Goal: Task Accomplishment & Management: Complete application form

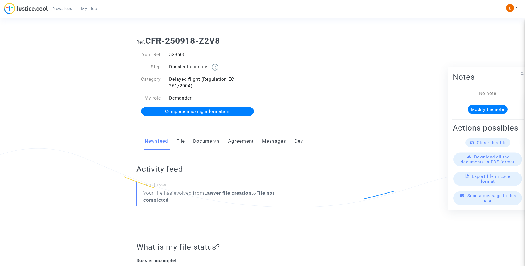
click at [205, 138] on link "Documents" at bounding box center [206, 141] width 27 height 18
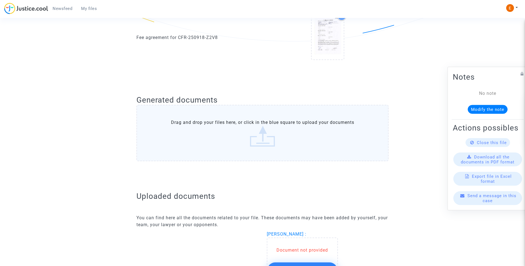
scroll to position [304, 0]
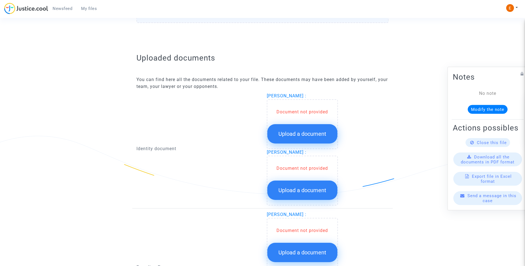
click at [318, 130] on button "Upload a document" at bounding box center [302, 133] width 70 height 19
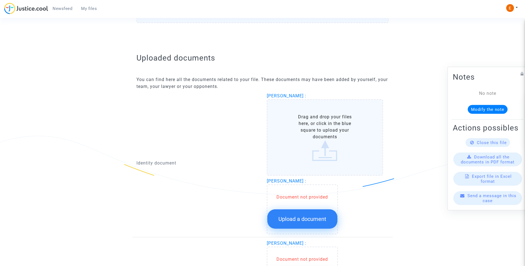
click at [299, 218] on span "Upload a document" at bounding box center [302, 219] width 48 height 7
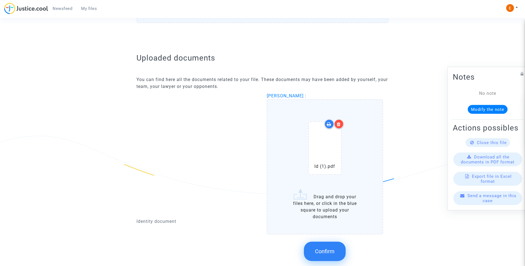
drag, startPoint x: 340, startPoint y: 124, endPoint x: 322, endPoint y: 141, distance: 24.7
click at [340, 124] on icon at bounding box center [339, 124] width 4 height 4
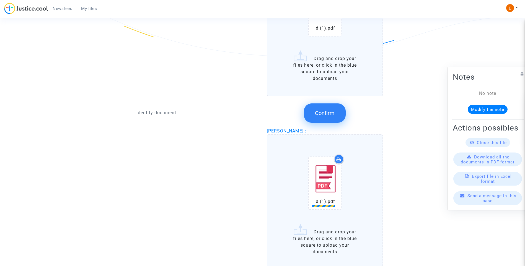
scroll to position [360, 0]
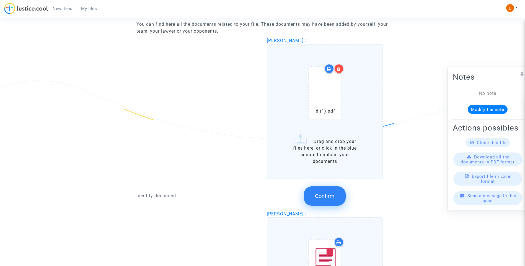
click at [337, 71] on icon at bounding box center [339, 69] width 4 height 4
click at [340, 67] on icon at bounding box center [339, 69] width 4 height 4
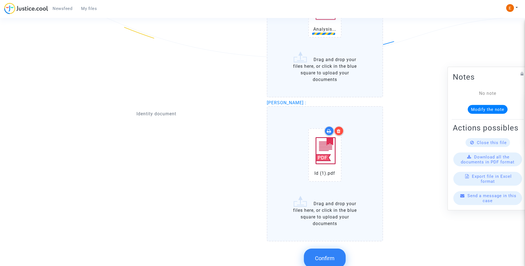
scroll to position [443, 0]
click at [323, 256] on span "Confirm" at bounding box center [325, 257] width 20 height 7
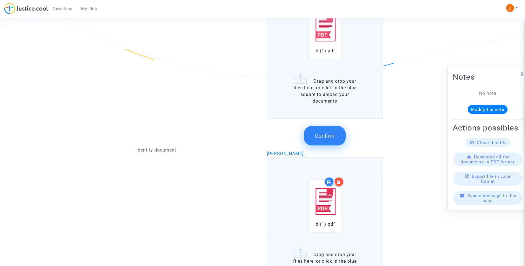
scroll to position [387, 0]
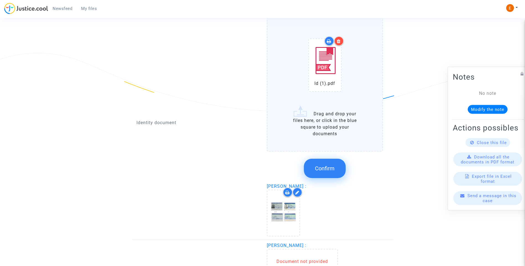
click at [328, 169] on span "Confirm" at bounding box center [325, 168] width 20 height 7
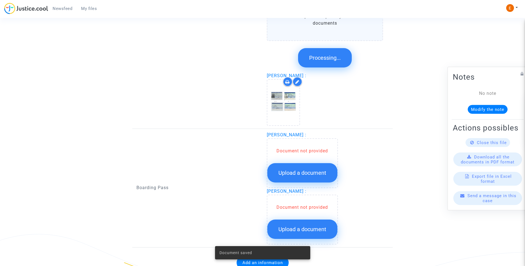
scroll to position [401, 0]
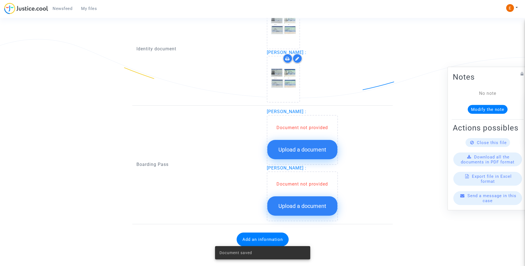
click at [309, 152] on span "Upload a document" at bounding box center [302, 149] width 48 height 7
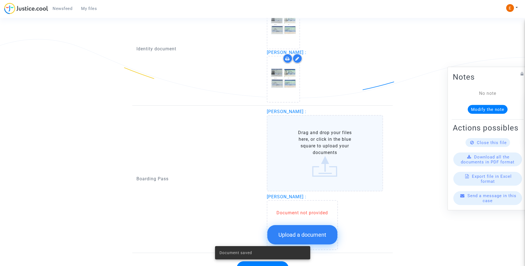
click at [313, 240] on div "Document saved" at bounding box center [262, 253] width 108 height 27
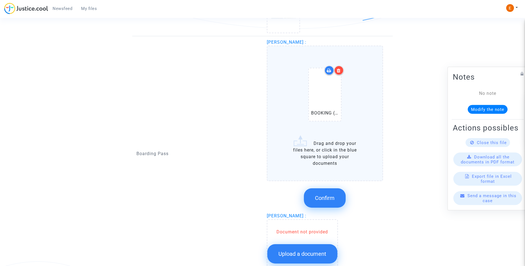
scroll to position [484, 0]
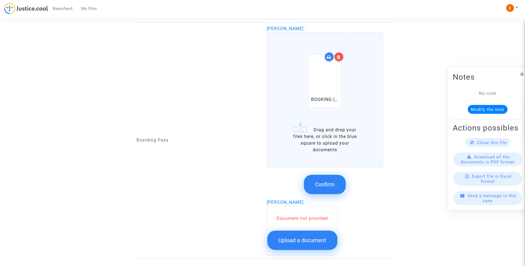
click at [324, 183] on span "Confirm" at bounding box center [325, 184] width 20 height 7
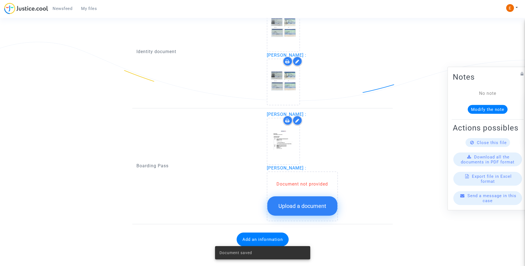
click at [310, 206] on span "Upload a document" at bounding box center [302, 206] width 48 height 7
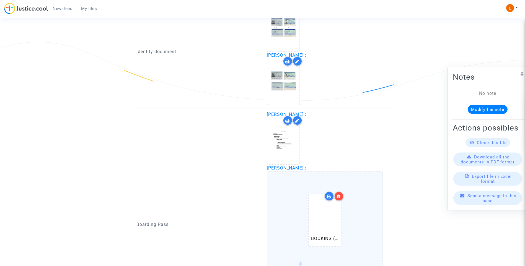
click at [341, 194] on div at bounding box center [339, 197] width 10 height 10
click at [340, 198] on icon at bounding box center [339, 196] width 4 height 4
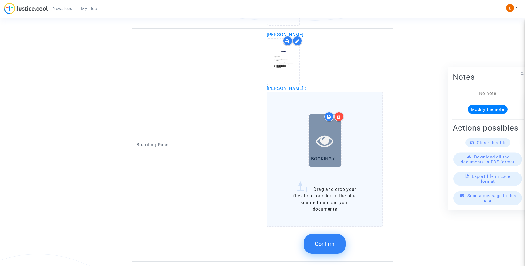
scroll to position [482, 0]
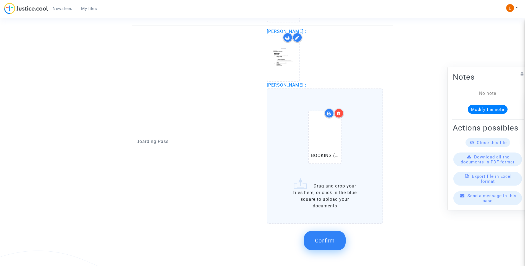
click at [341, 112] on div at bounding box center [339, 113] width 10 height 10
click at [330, 234] on button "Confirm" at bounding box center [325, 240] width 42 height 19
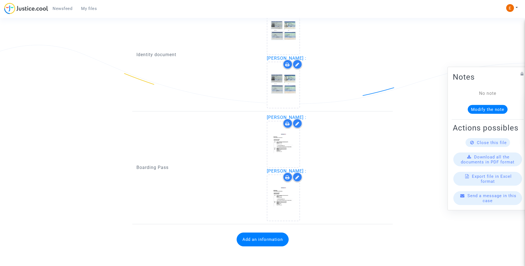
scroll to position [396, 0]
click at [273, 241] on button "Add an information" at bounding box center [263, 240] width 52 height 14
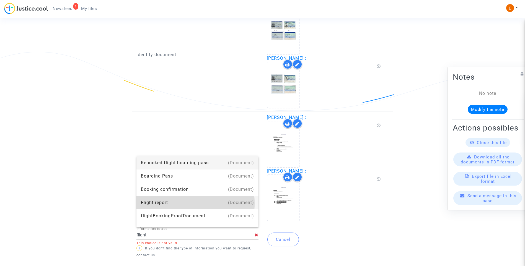
click at [162, 203] on div "Flight report" at bounding box center [197, 202] width 113 height 13
type input "Flight report"
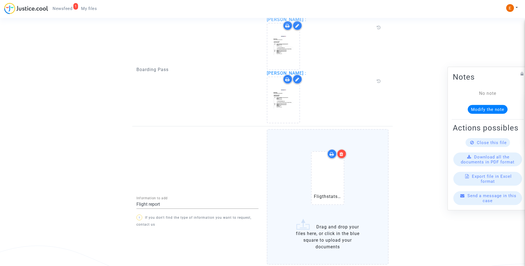
scroll to position [499, 0]
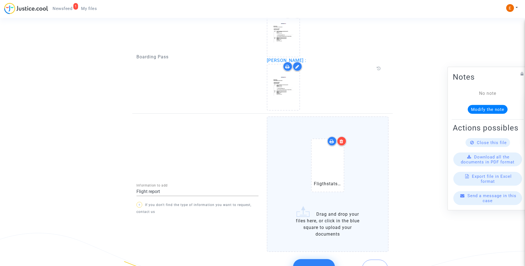
click at [345, 143] on div at bounding box center [342, 141] width 10 height 10
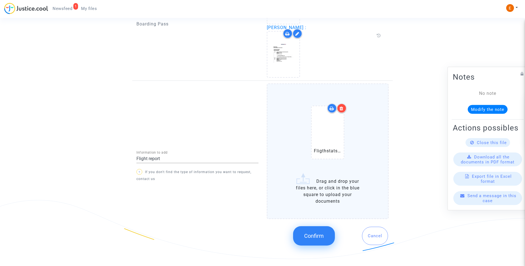
scroll to position [534, 0]
click at [315, 234] on span "Confirm" at bounding box center [314, 234] width 20 height 7
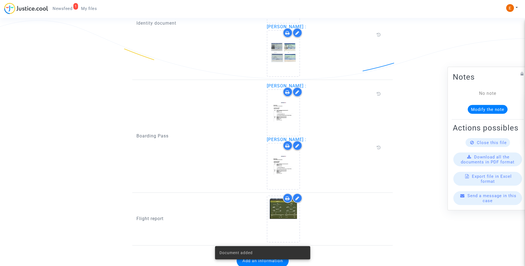
scroll to position [441, 0]
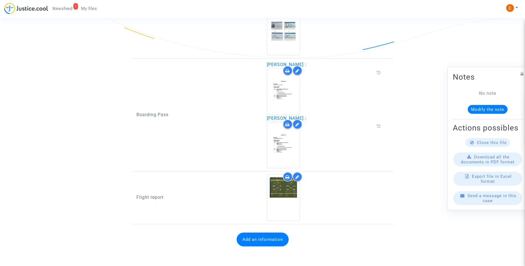
click at [68, 11] on span "Newsfeed" at bounding box center [63, 8] width 20 height 5
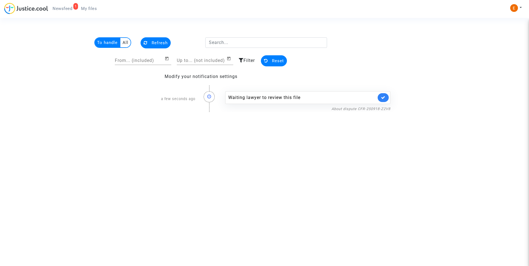
drag, startPoint x: 382, startPoint y: 98, endPoint x: 381, endPoint y: 79, distance: 18.9
click at [382, 98] on icon at bounding box center [383, 97] width 4 height 4
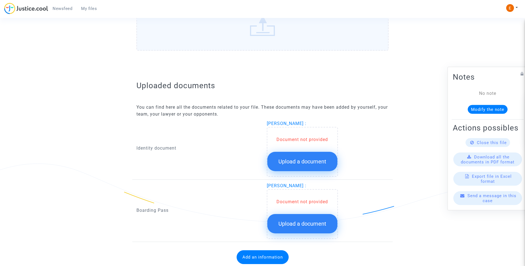
click at [320, 164] on span "Upload a document" at bounding box center [302, 161] width 48 height 7
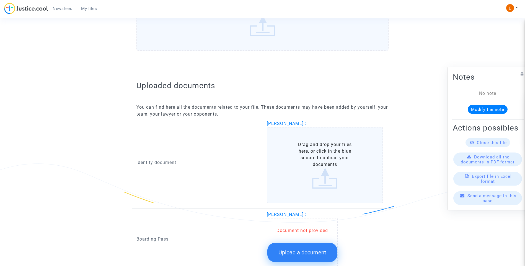
scroll to position [323, 0]
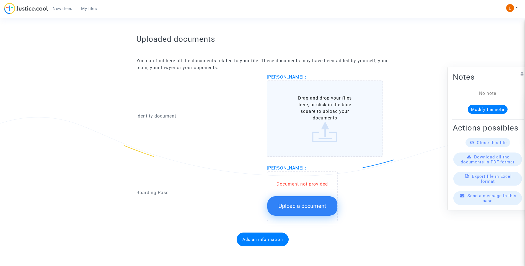
click at [318, 202] on button "Upload a document" at bounding box center [302, 206] width 70 height 19
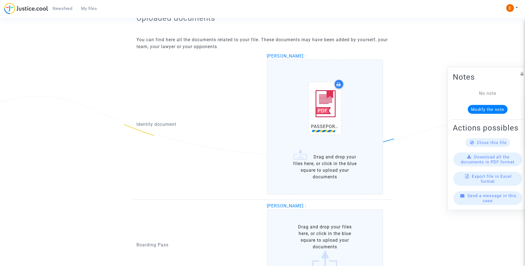
scroll to position [379, 0]
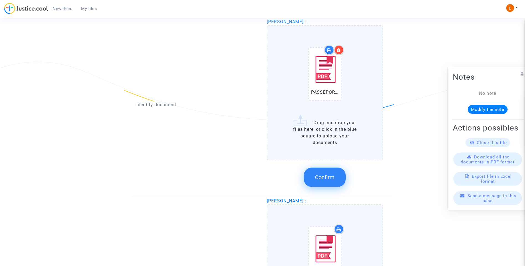
click at [327, 178] on span "Confirm" at bounding box center [325, 177] width 20 height 7
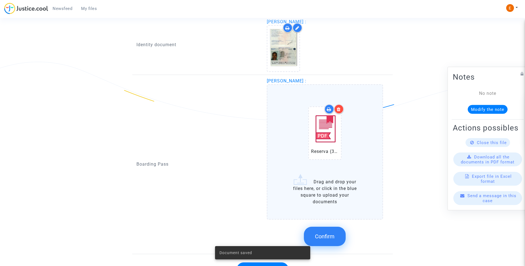
click at [334, 243] on button "Confirm" at bounding box center [325, 236] width 42 height 19
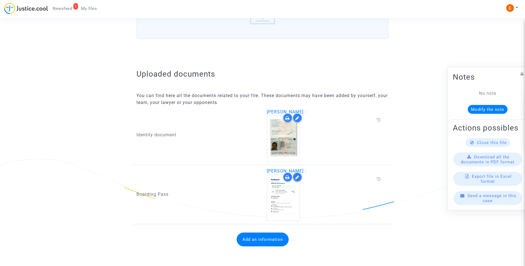
click at [269, 242] on button "Add an information" at bounding box center [263, 240] width 52 height 14
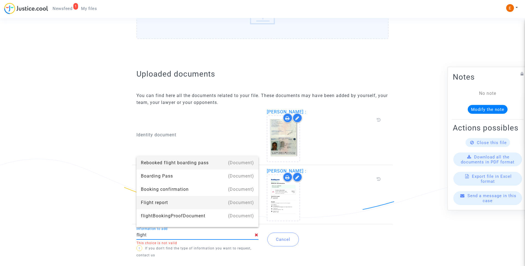
click at [166, 203] on div "Flight report" at bounding box center [197, 202] width 113 height 13
type input "Flight report"
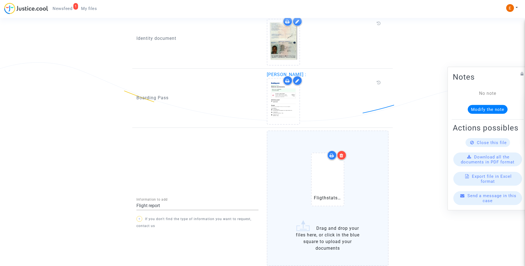
scroll to position [420, 0]
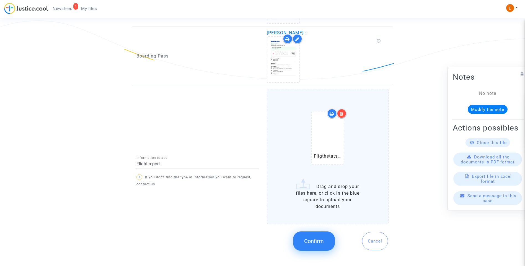
click at [340, 117] on div at bounding box center [342, 114] width 10 height 10
click at [321, 239] on span "Confirm" at bounding box center [314, 241] width 20 height 7
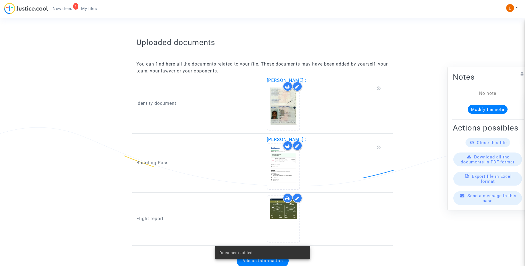
scroll to position [334, 0]
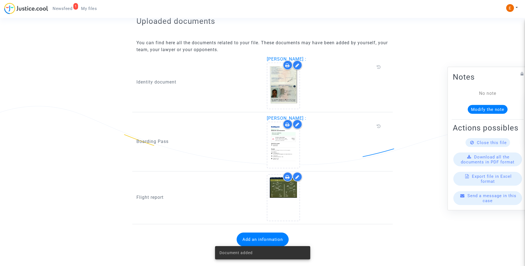
click at [64, 8] on span "Newsfeed" at bounding box center [63, 8] width 20 height 5
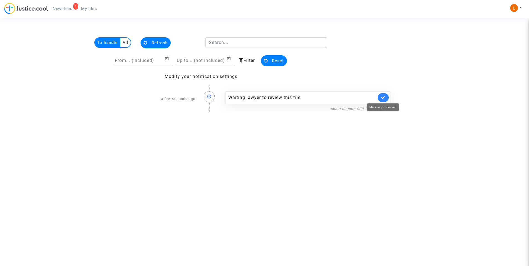
click at [383, 97] on icon at bounding box center [383, 97] width 4 height 4
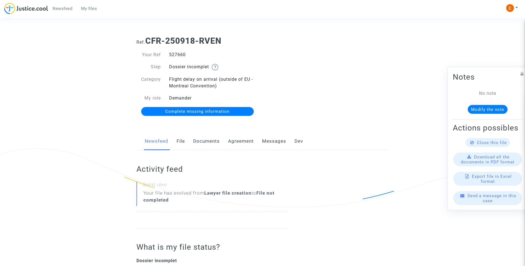
click at [202, 141] on link "Documents" at bounding box center [206, 141] width 27 height 18
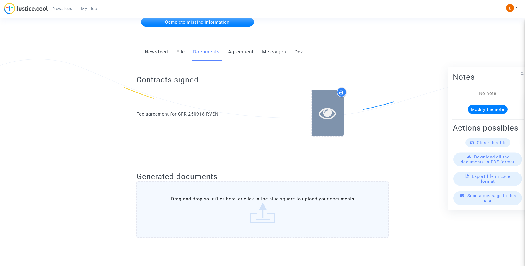
scroll to position [83, 0]
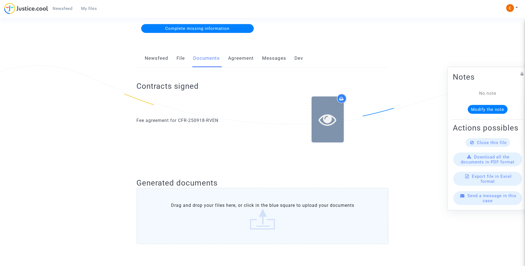
click at [327, 120] on icon at bounding box center [328, 120] width 18 height 18
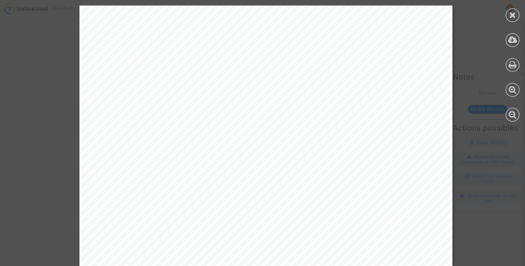
scroll to position [274, 0]
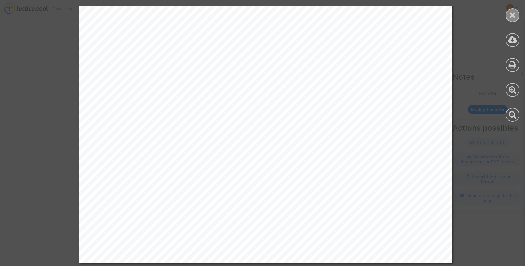
click at [511, 13] on icon at bounding box center [512, 15] width 7 height 8
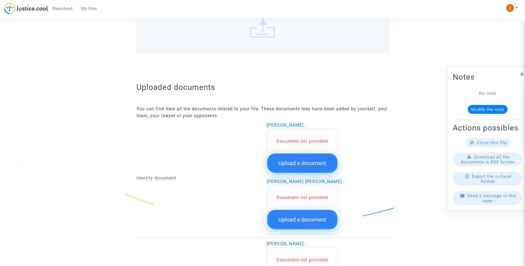
scroll to position [332, 0]
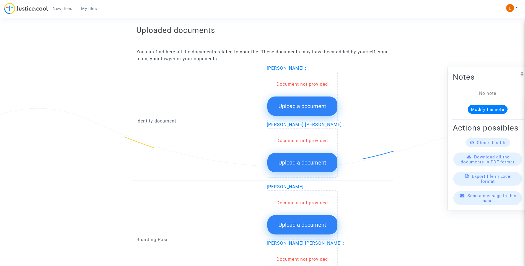
click at [318, 109] on span "Upload a document" at bounding box center [302, 106] width 48 height 7
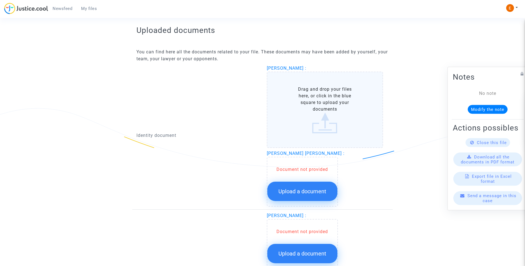
click at [311, 192] on span "Upload a document" at bounding box center [302, 191] width 48 height 7
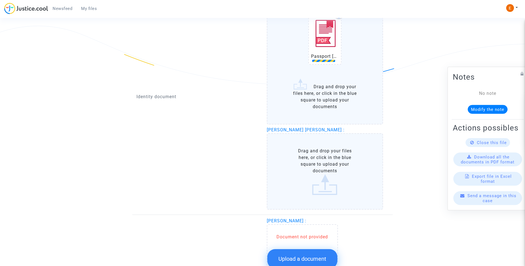
scroll to position [415, 0]
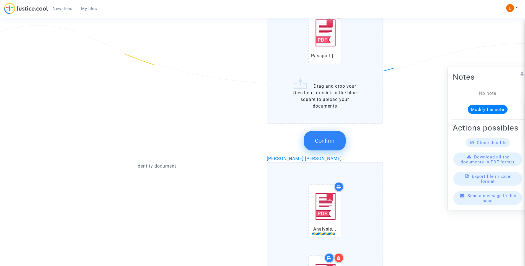
click at [330, 141] on span "Confirm" at bounding box center [325, 141] width 20 height 7
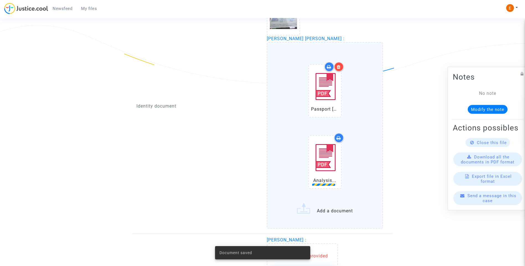
click at [342, 68] on div at bounding box center [339, 67] width 10 height 10
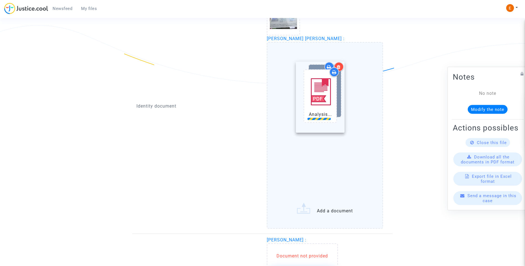
drag, startPoint x: 324, startPoint y: 172, endPoint x: 319, endPoint y: 103, distance: 69.1
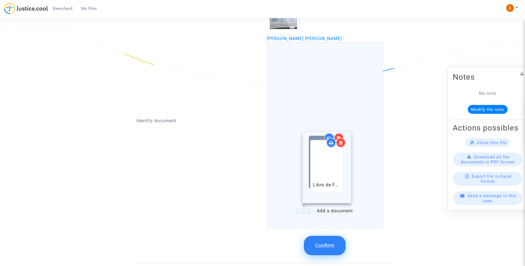
drag, startPoint x: 321, startPoint y: 91, endPoint x: 323, endPoint y: 167, distance: 75.9
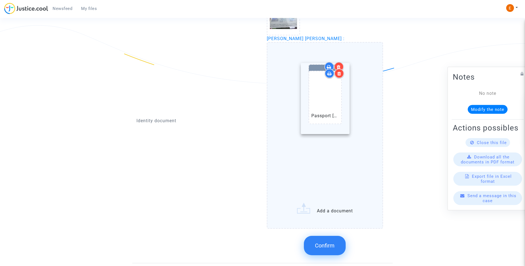
drag, startPoint x: 330, startPoint y: 161, endPoint x: 331, endPoint y: 91, distance: 70.3
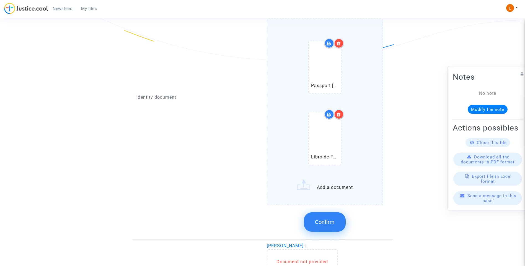
scroll to position [471, 0]
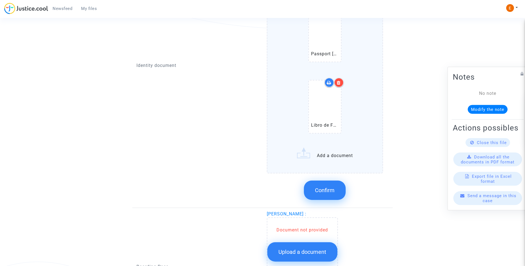
click at [330, 186] on button "Confirm" at bounding box center [325, 190] width 42 height 19
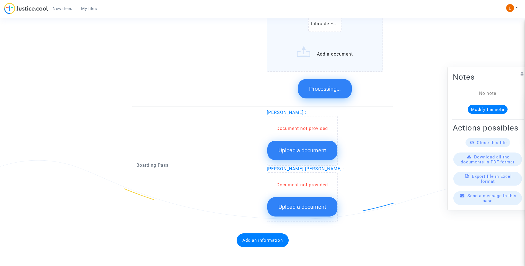
scroll to position [401, 0]
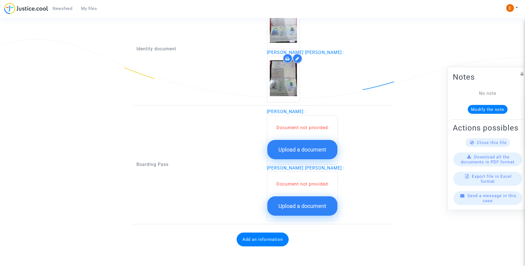
click at [315, 144] on button "Upload a document" at bounding box center [302, 149] width 70 height 19
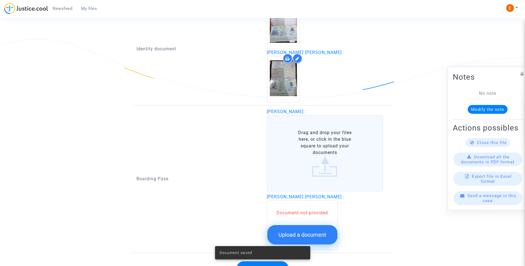
click at [318, 228] on button "Upload a document" at bounding box center [302, 234] width 70 height 19
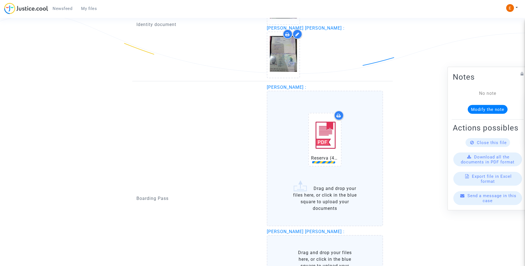
scroll to position [512, 0]
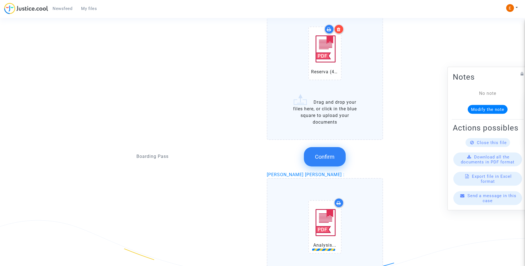
click at [327, 157] on span "Confirm" at bounding box center [325, 157] width 20 height 7
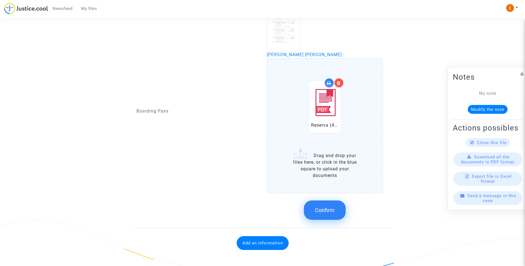
click at [330, 212] on span "Confirm" at bounding box center [325, 210] width 20 height 7
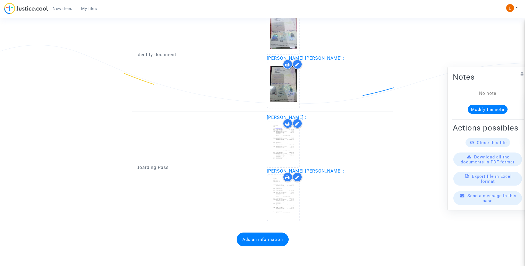
scroll to position [396, 0]
click at [265, 240] on button "Add an information" at bounding box center [263, 240] width 52 height 14
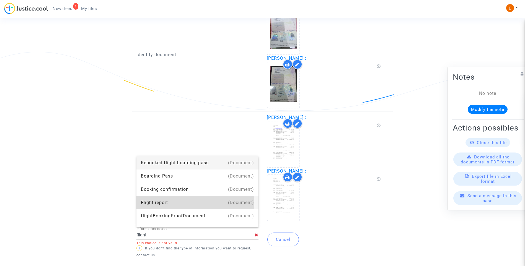
click at [163, 203] on div "Flight report" at bounding box center [197, 202] width 113 height 13
type input "Flight report"
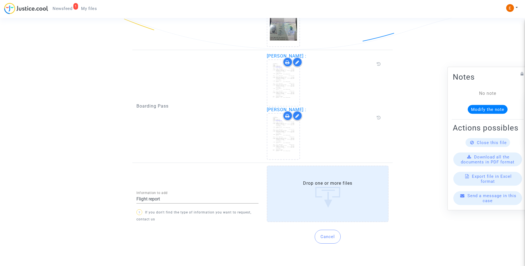
scroll to position [463, 0]
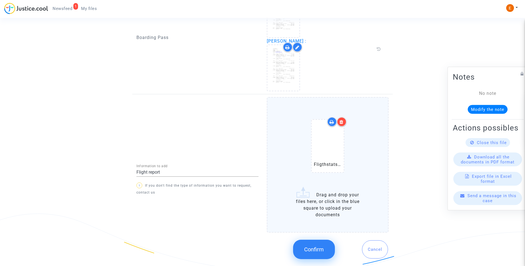
click at [322, 248] on span "Confirm" at bounding box center [314, 249] width 20 height 7
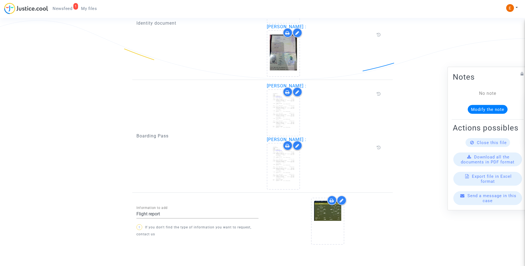
scroll to position [441, 0]
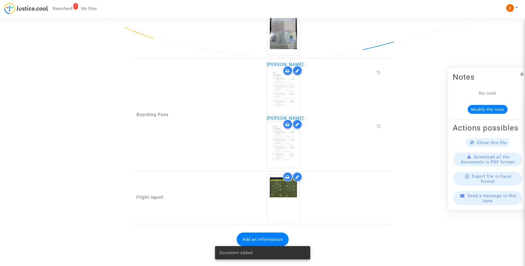
click at [68, 9] on span "Newsfeed" at bounding box center [63, 8] width 20 height 5
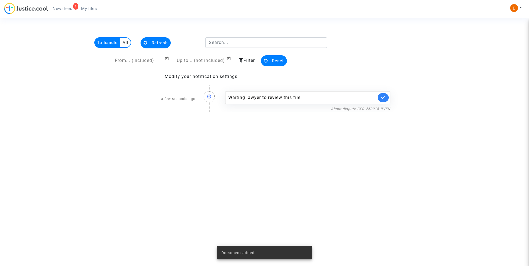
click at [387, 100] on link at bounding box center [383, 97] width 11 height 9
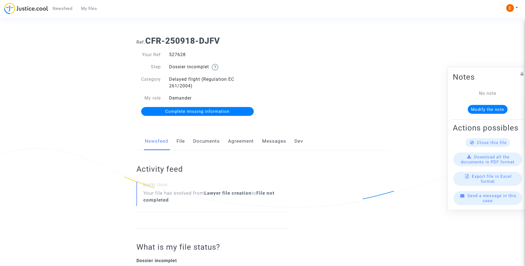
click at [216, 138] on link "Documents" at bounding box center [206, 141] width 27 height 18
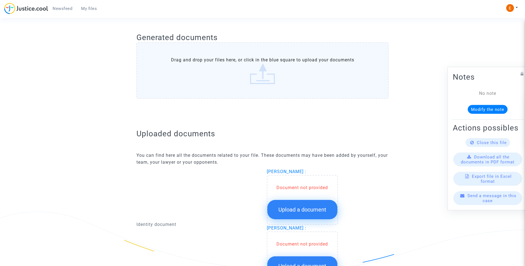
scroll to position [304, 0]
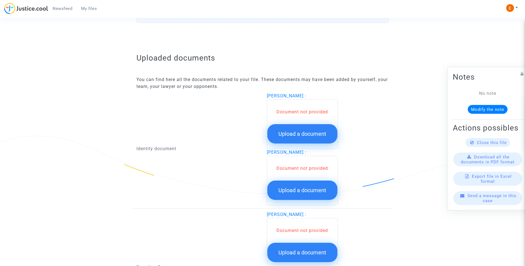
click at [325, 133] on span "Upload a document" at bounding box center [302, 134] width 48 height 7
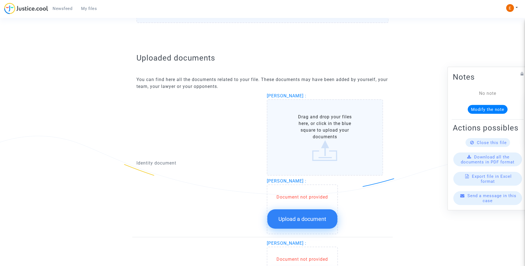
click at [311, 215] on button "Upload a document" at bounding box center [302, 219] width 70 height 19
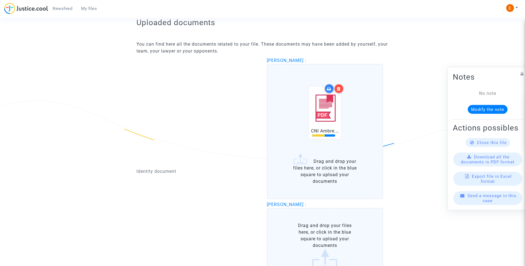
scroll to position [387, 0]
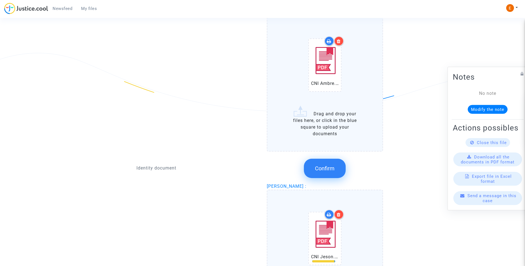
click at [340, 42] on icon at bounding box center [339, 41] width 4 height 4
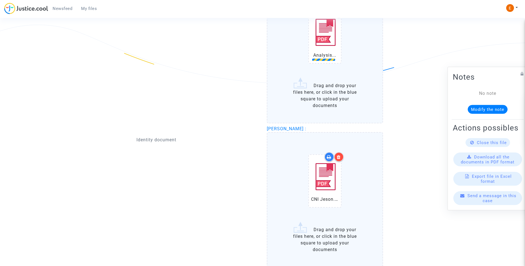
scroll to position [471, 0]
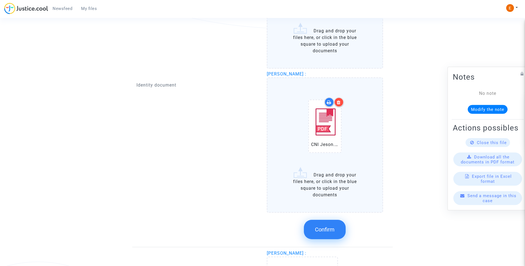
click at [331, 232] on span "Confirm" at bounding box center [325, 229] width 20 height 7
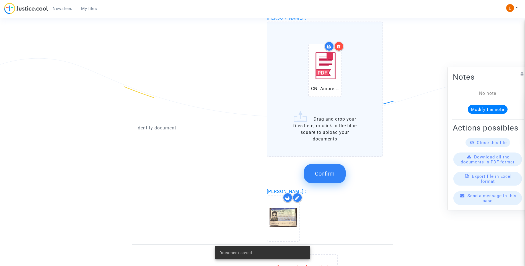
scroll to position [360, 0]
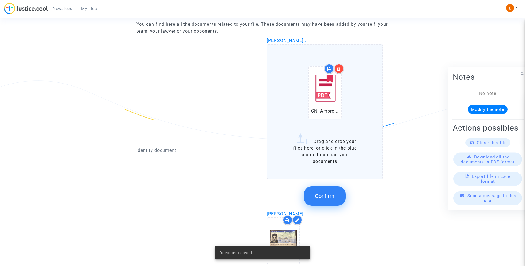
click at [343, 69] on div at bounding box center [339, 69] width 10 height 10
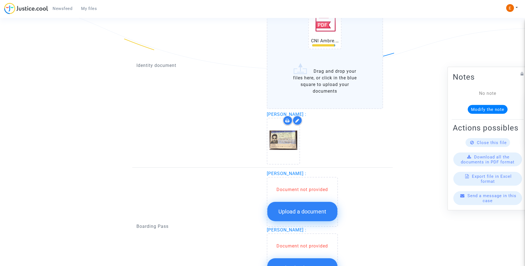
scroll to position [492, 0]
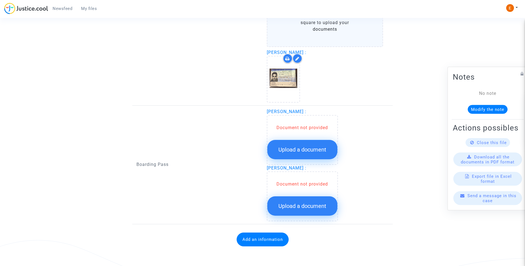
click at [314, 212] on button "Upload a document" at bounding box center [302, 206] width 70 height 19
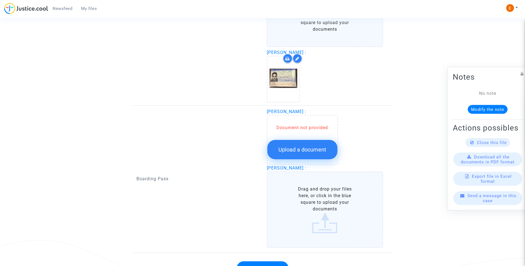
click at [306, 140] on div "Document not provided Upload a document" at bounding box center [302, 142] width 70 height 35
click at [323, 149] on div "Document not provided Upload a document" at bounding box center [302, 140] width 71 height 50
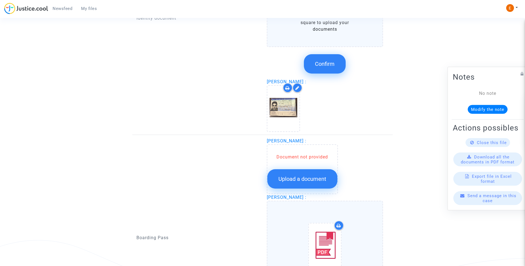
click at [317, 184] on button "Upload a document" at bounding box center [302, 178] width 70 height 19
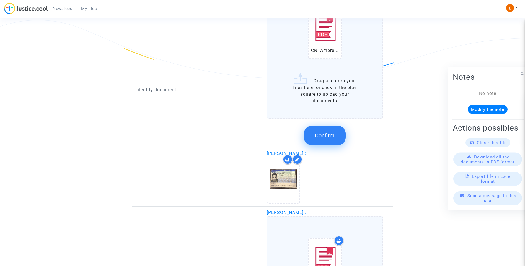
scroll to position [354, 0]
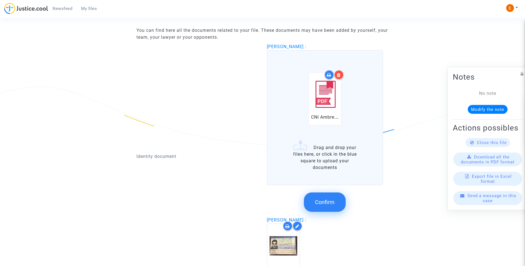
click at [324, 201] on span "Confirm" at bounding box center [325, 202] width 20 height 7
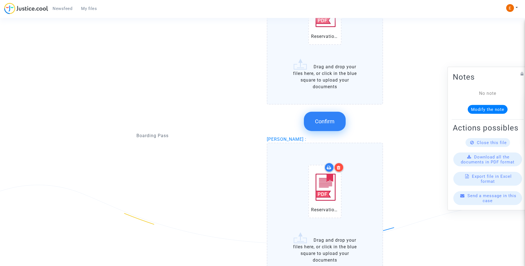
click at [326, 124] on span "Confirm" at bounding box center [325, 121] width 20 height 7
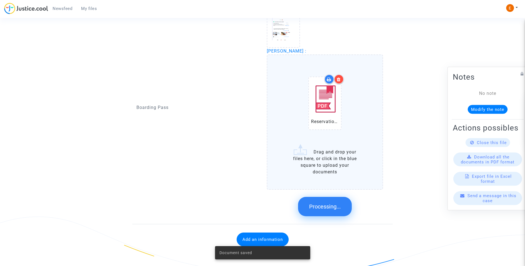
scroll to position [396, 0]
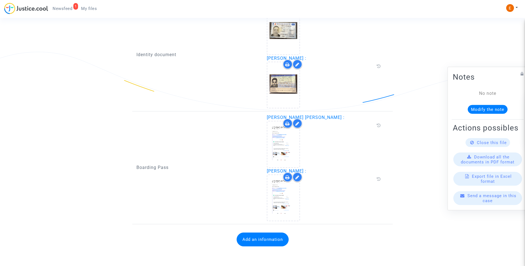
click at [266, 237] on button "Add an information" at bounding box center [263, 240] width 52 height 14
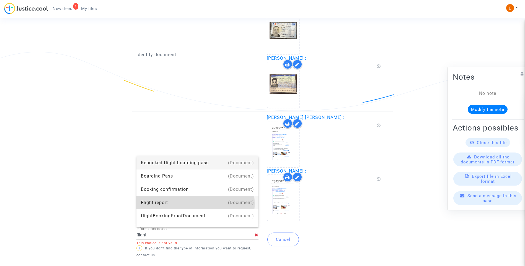
click at [168, 204] on div "Flight report" at bounding box center [197, 202] width 113 height 13
type input "Flight report"
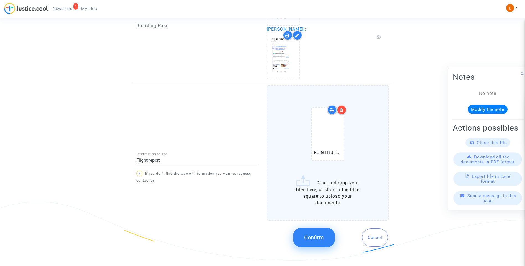
scroll to position [534, 0]
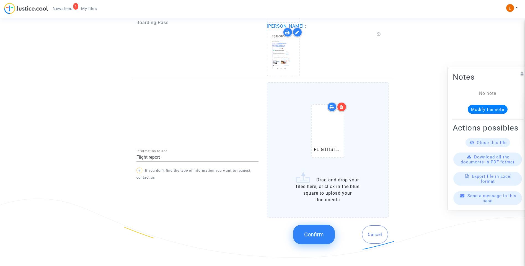
click at [312, 231] on button "Confirm" at bounding box center [314, 234] width 42 height 19
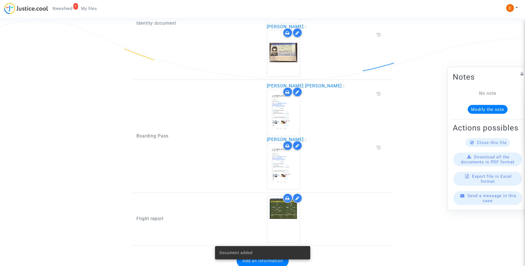
scroll to position [441, 0]
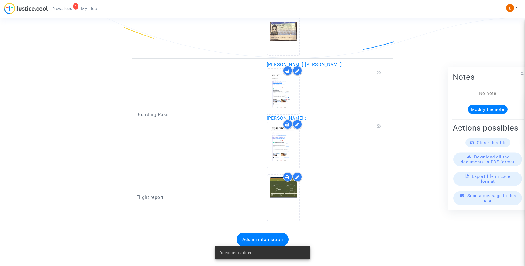
click at [68, 10] on span "Newsfeed" at bounding box center [63, 8] width 20 height 5
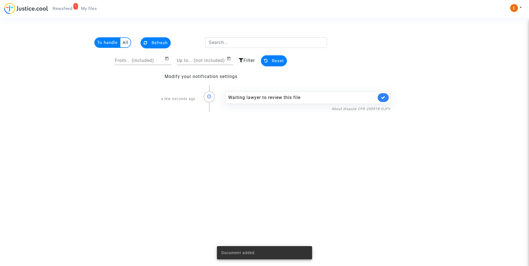
click at [381, 97] on link at bounding box center [383, 97] width 11 height 9
